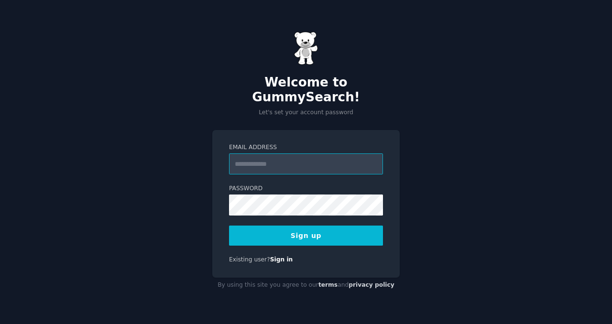
click at [271, 158] on input "Email Address" at bounding box center [306, 163] width 154 height 21
click at [264, 153] on input "Email Address" at bounding box center [306, 163] width 154 height 21
type input "**********"
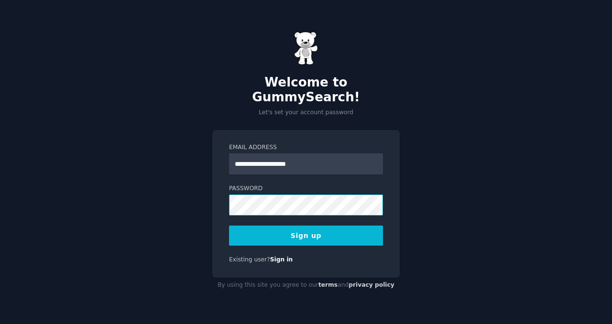
click at [167, 194] on div "**********" at bounding box center [306, 162] width 612 height 324
click at [249, 232] on button "Sign up" at bounding box center [306, 236] width 154 height 20
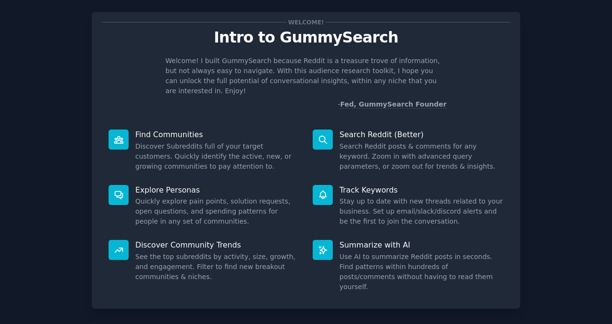
scroll to position [14, 0]
drag, startPoint x: 72, startPoint y: 140, endPoint x: 100, endPoint y: 144, distance: 28.5
click at [72, 140] on div "Welcome! Intro to GummySearch Welcome! I built GummySearch because Reddit is a …" at bounding box center [305, 182] width 585 height 367
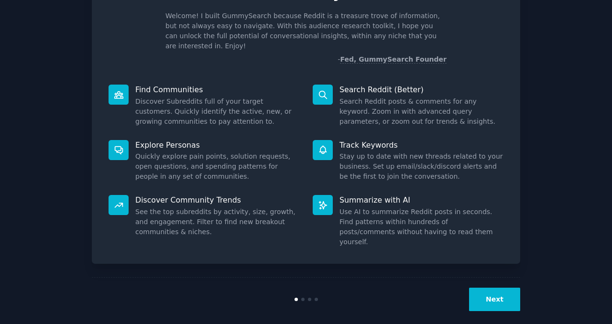
click at [478, 288] on button "Next" at bounding box center [494, 299] width 51 height 23
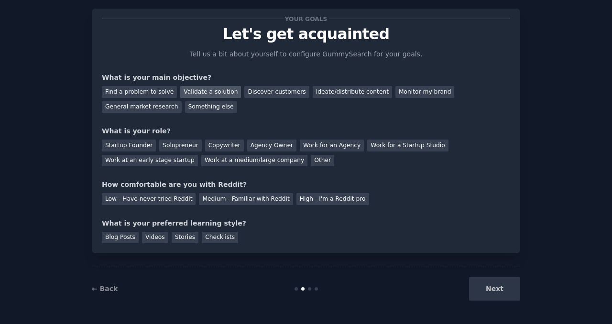
click at [209, 89] on div "Validate a solution" at bounding box center [210, 92] width 61 height 12
click at [150, 94] on div "Find a problem to solve" at bounding box center [139, 92] width 75 height 12
click at [226, 93] on div "Validate a solution" at bounding box center [210, 92] width 61 height 12
click at [142, 147] on div "Startup Founder" at bounding box center [129, 146] width 54 height 12
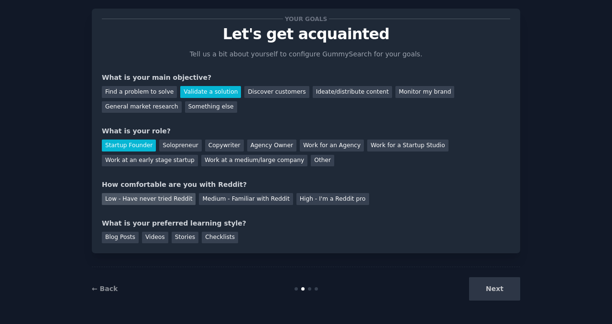
click at [154, 204] on div "Low - Have never tried Reddit" at bounding box center [149, 199] width 94 height 12
drag, startPoint x: 211, startPoint y: 235, endPoint x: 198, endPoint y: 238, distance: 13.2
click at [212, 235] on div "Checklists" at bounding box center [220, 238] width 36 height 12
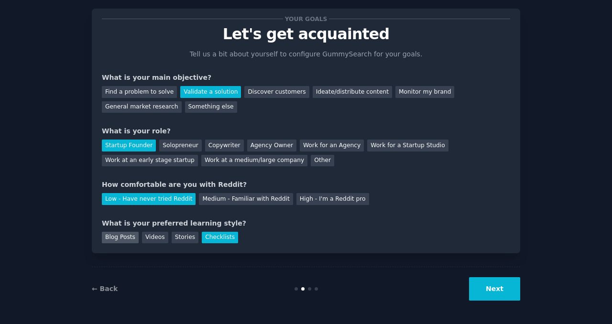
click at [124, 238] on div "Blog Posts" at bounding box center [120, 238] width 37 height 12
click at [63, 226] on div "Your goals Let's get acquainted Tell us a bit about yourself to configure Gummy…" at bounding box center [305, 152] width 585 height 315
click at [500, 286] on button "Next" at bounding box center [494, 288] width 51 height 23
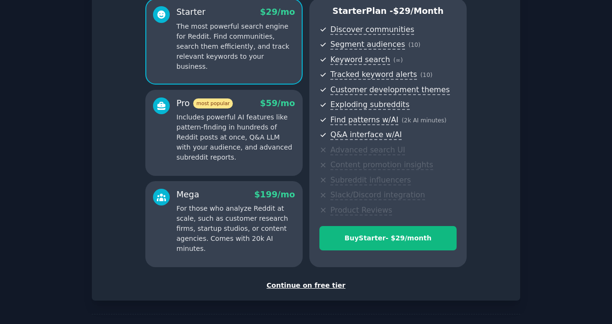
scroll to position [121, 0]
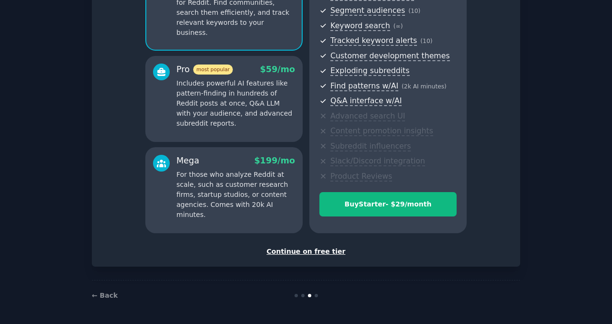
click at [303, 251] on div "Continue on free tier" at bounding box center [306, 252] width 408 height 10
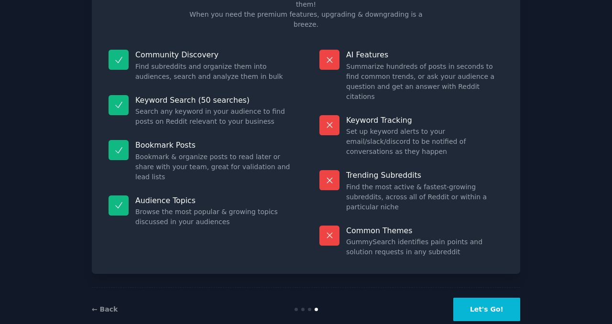
scroll to position [78, 0]
click at [102, 305] on link "← Back" at bounding box center [105, 309] width 26 height 8
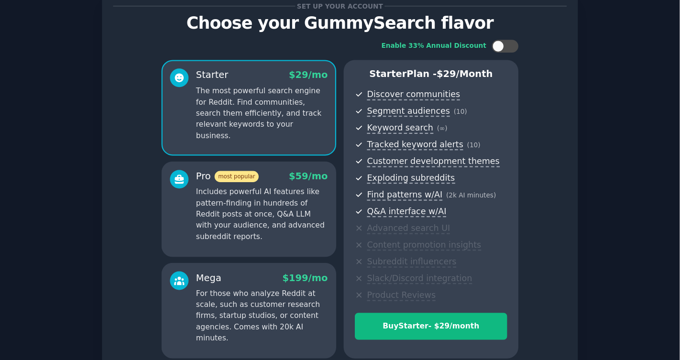
scroll to position [32, 0]
drag, startPoint x: 145, startPoint y: 22, endPoint x: 110, endPoint y: 45, distance: 42.0
click at [110, 45] on div "Enable 33% Annual Discount Starter $ 29 /mo The most powerful search engine for…" at bounding box center [306, 179] width 408 height 300
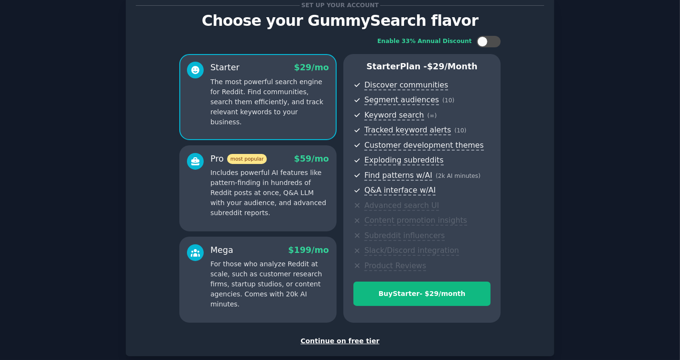
drag, startPoint x: 503, startPoint y: 27, endPoint x: 25, endPoint y: 193, distance: 505.7
click at [25, 193] on div "Set up your account Choose your GummySearch flavor Enable 33% Annual Discount S…" at bounding box center [339, 191] width 653 height 418
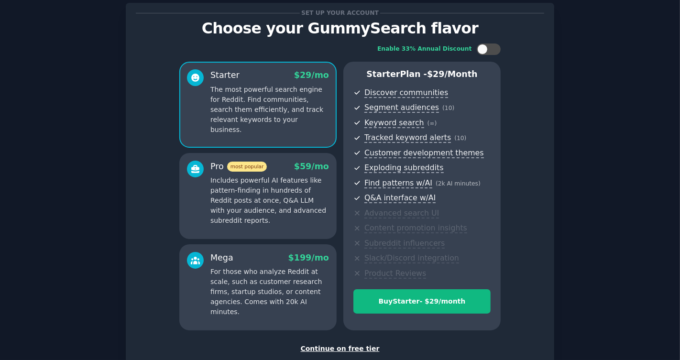
scroll to position [77, 0]
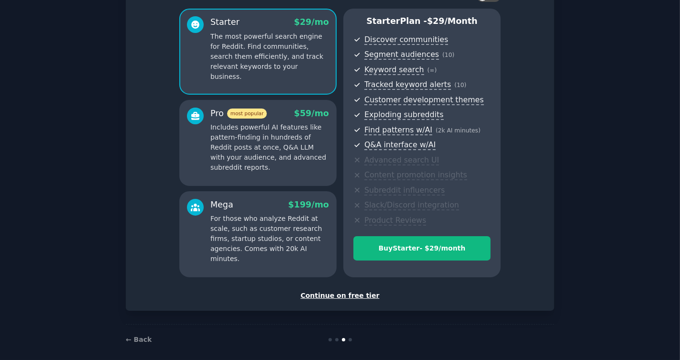
click at [320, 298] on div "Continue on free tier" at bounding box center [340, 296] width 408 height 10
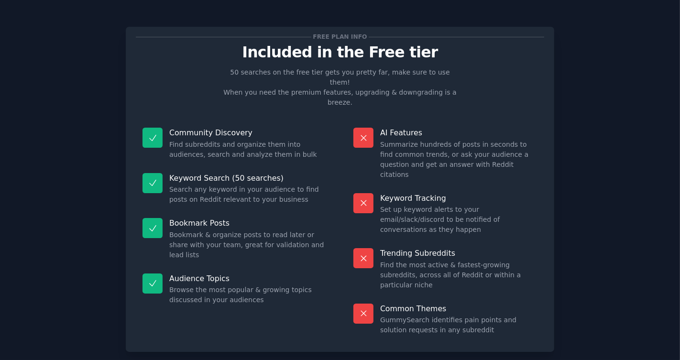
scroll to position [42, 0]
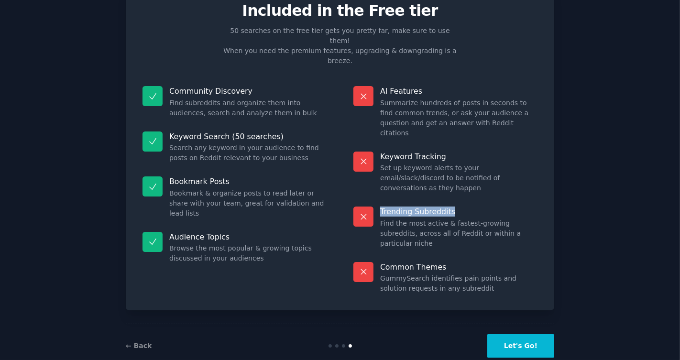
drag, startPoint x: 674, startPoint y: 187, endPoint x: 679, endPoint y: 179, distance: 9.3
click at [611, 177] on div "Free plan info Included in the Free tier 50 searches on the free tier gets you …" at bounding box center [340, 169] width 680 height 422
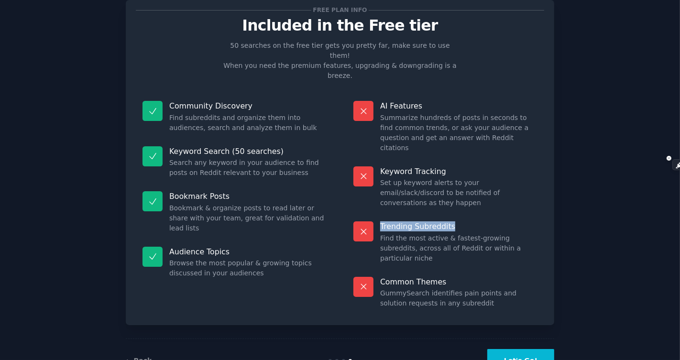
scroll to position [25, 0]
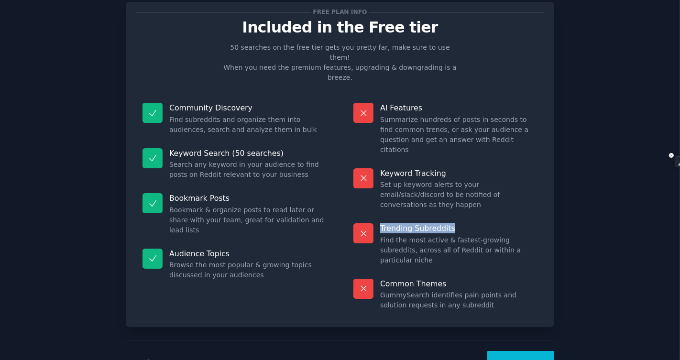
click at [531, 324] on button "Let's Go!" at bounding box center [520, 362] width 67 height 23
